Goal: Find specific page/section: Find specific page/section

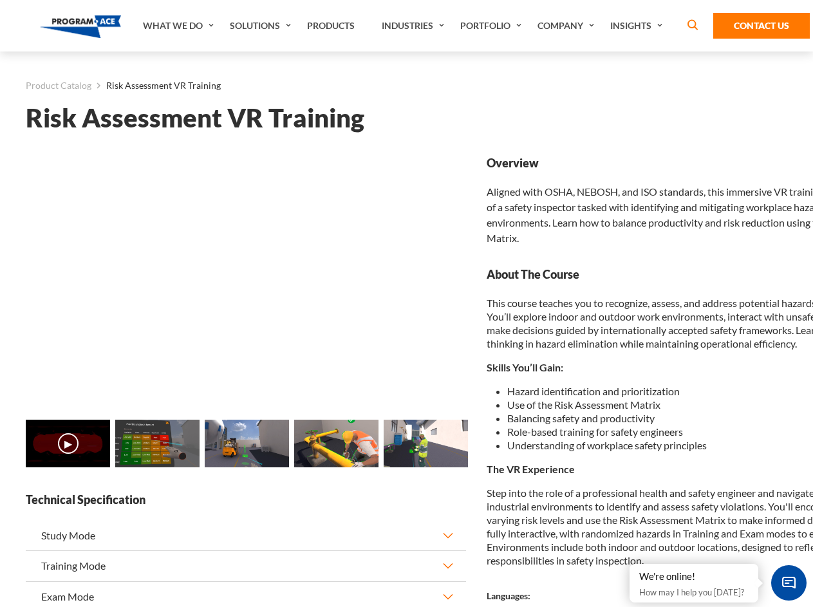
click at [262, 26] on link "Solutions" at bounding box center [261, 25] width 77 height 51
click at [0, 0] on div "AI & Computer Vision Solutions Computer Vision Quality Control AI tools for fas…" at bounding box center [0, 0] width 0 height 0
click at [0, 0] on div "AI & Computer Vision Solutions Virtual Training Solutions Virtual Tour Solution…" at bounding box center [0, 0] width 0 height 0
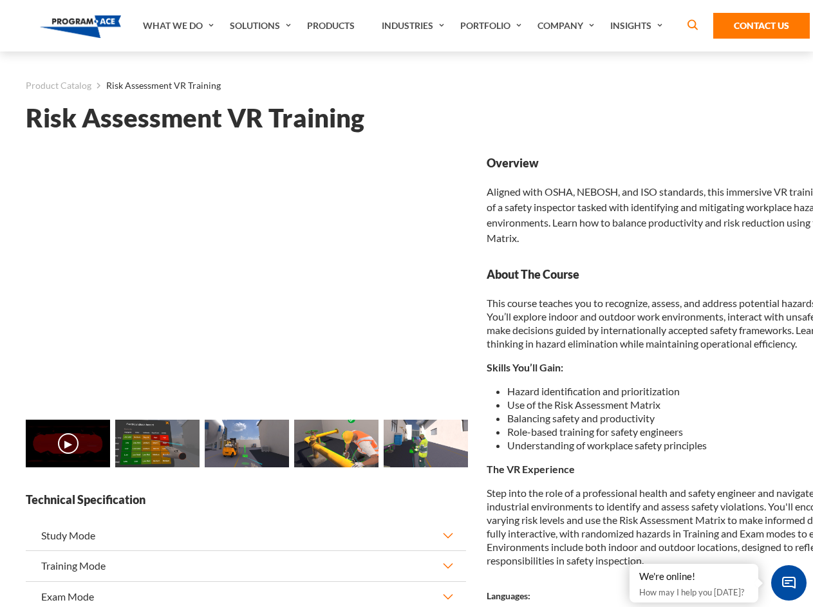
click at [0, 0] on div "AI & Computer Vision Solutions Virtual Training Solutions Virtual Tour Solution…" at bounding box center [0, 0] width 0 height 0
click at [0, 0] on div "AI & Computer Vision Solutions Computer Vision Quality Control AI tools for fas…" at bounding box center [0, 0] width 0 height 0
